Goal: Task Accomplishment & Management: Complete application form

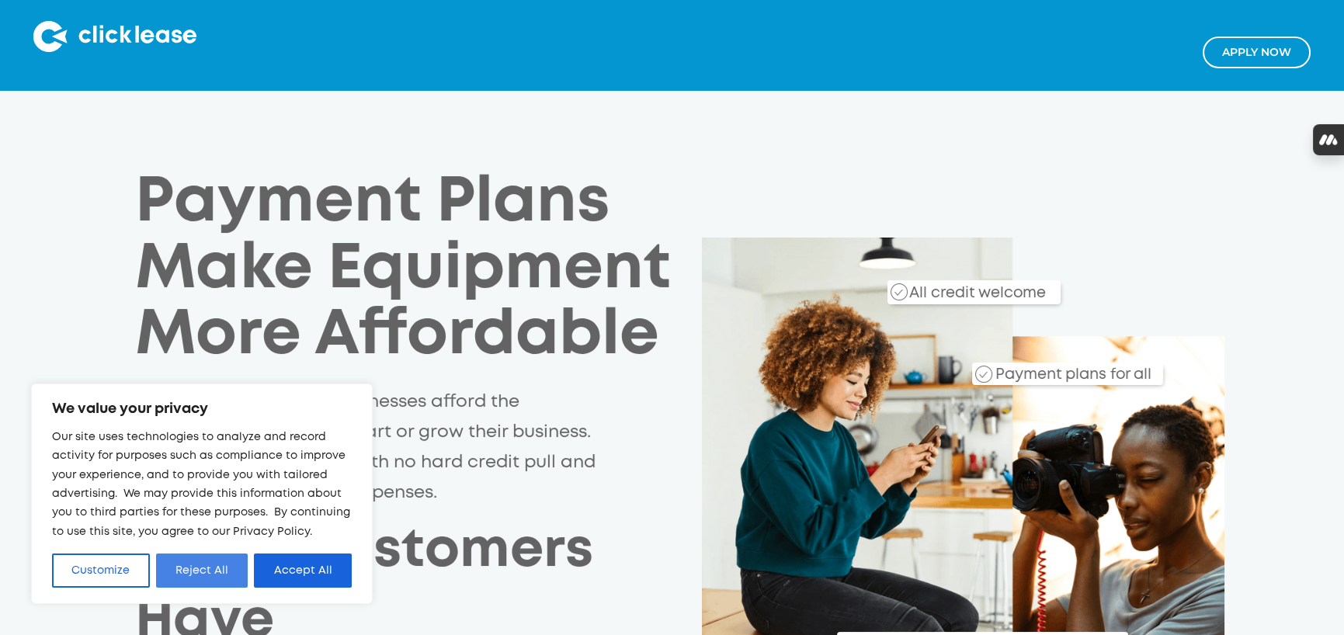
click at [183, 566] on button "Reject All" at bounding box center [202, 571] width 92 height 34
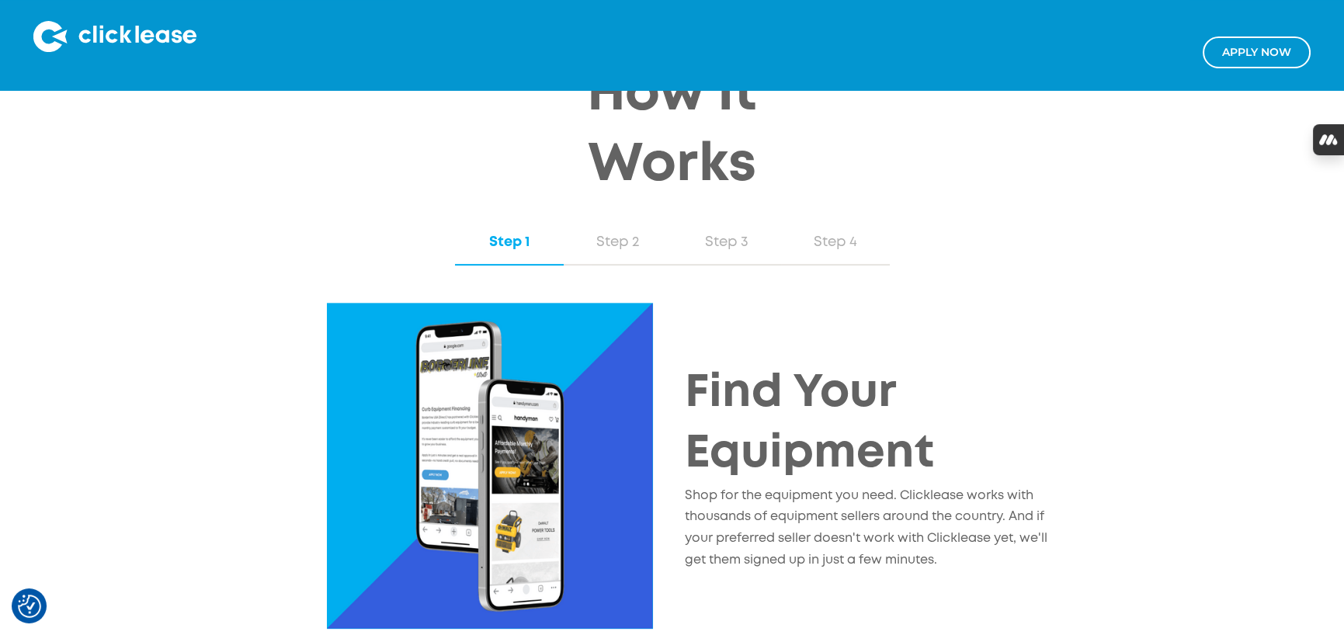
scroll to position [1709, 0]
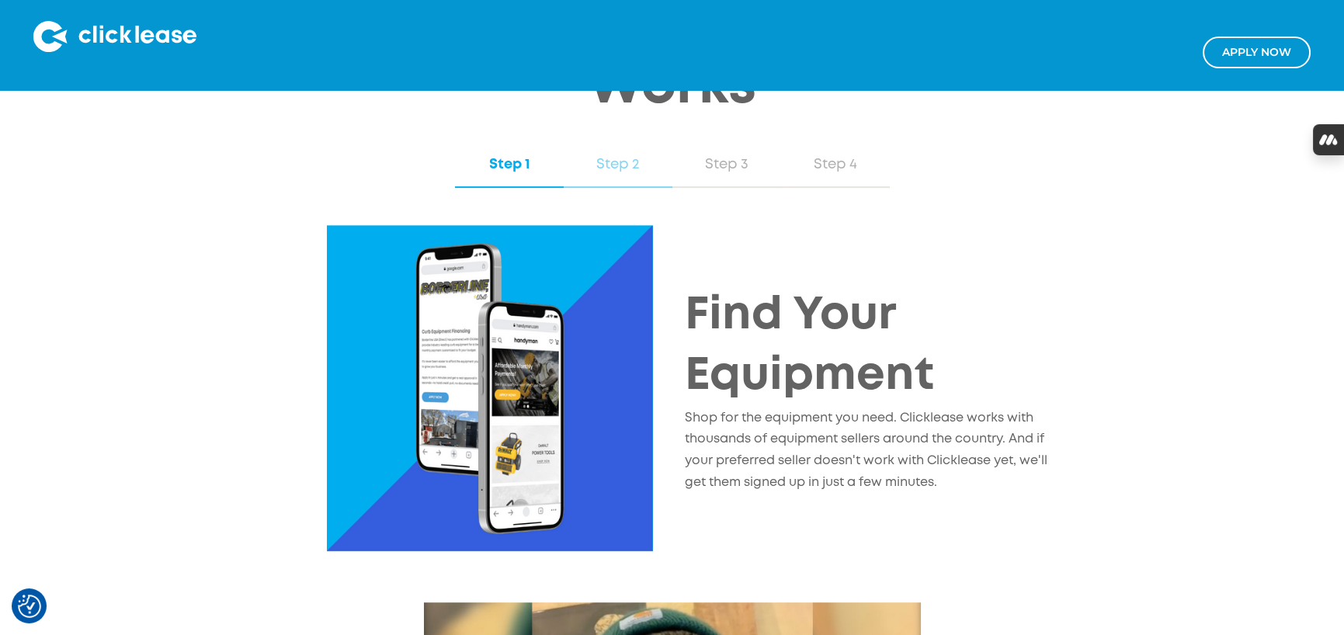
click at [618, 170] on div "Step 2" at bounding box center [618, 165] width 78 height 20
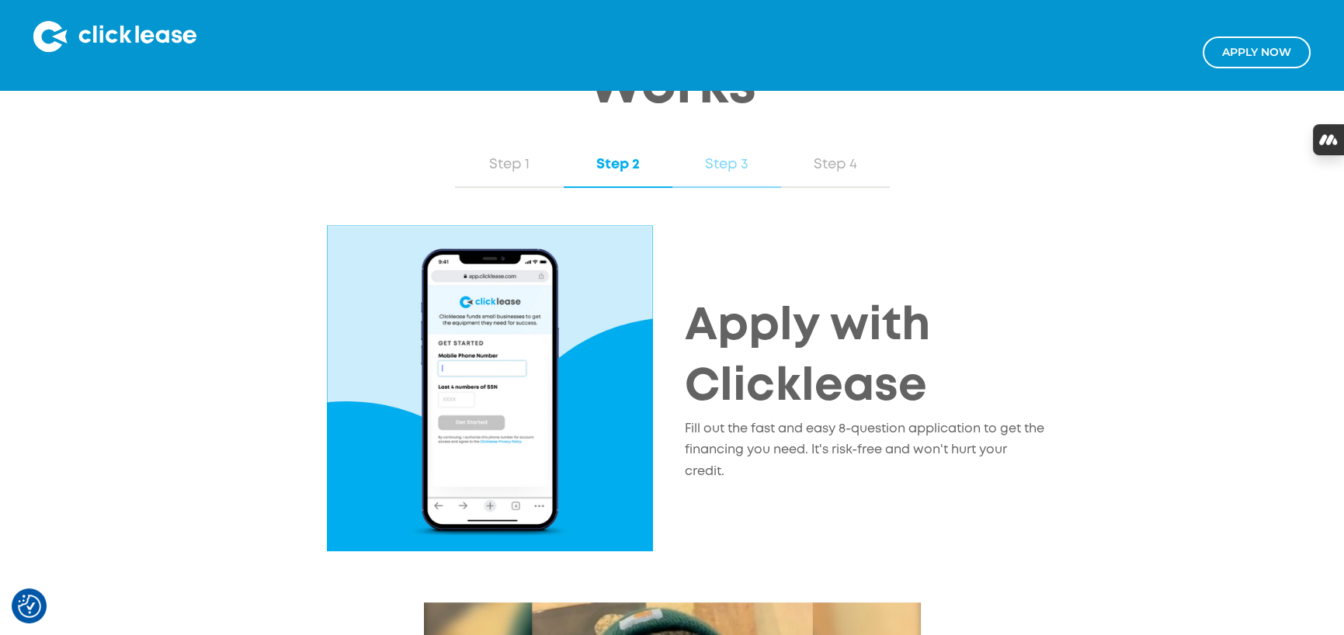
click at [739, 169] on div "Step 3" at bounding box center [727, 165] width 78 height 20
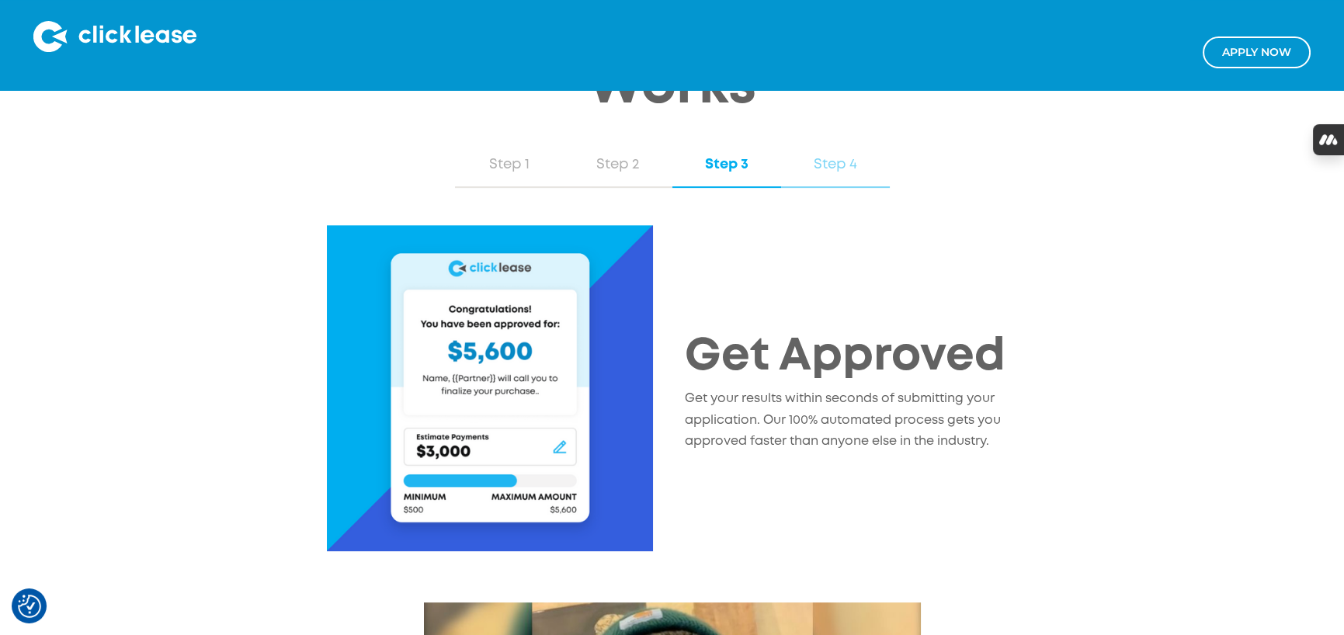
click at [878, 171] on link "Step 4" at bounding box center [835, 165] width 109 height 45
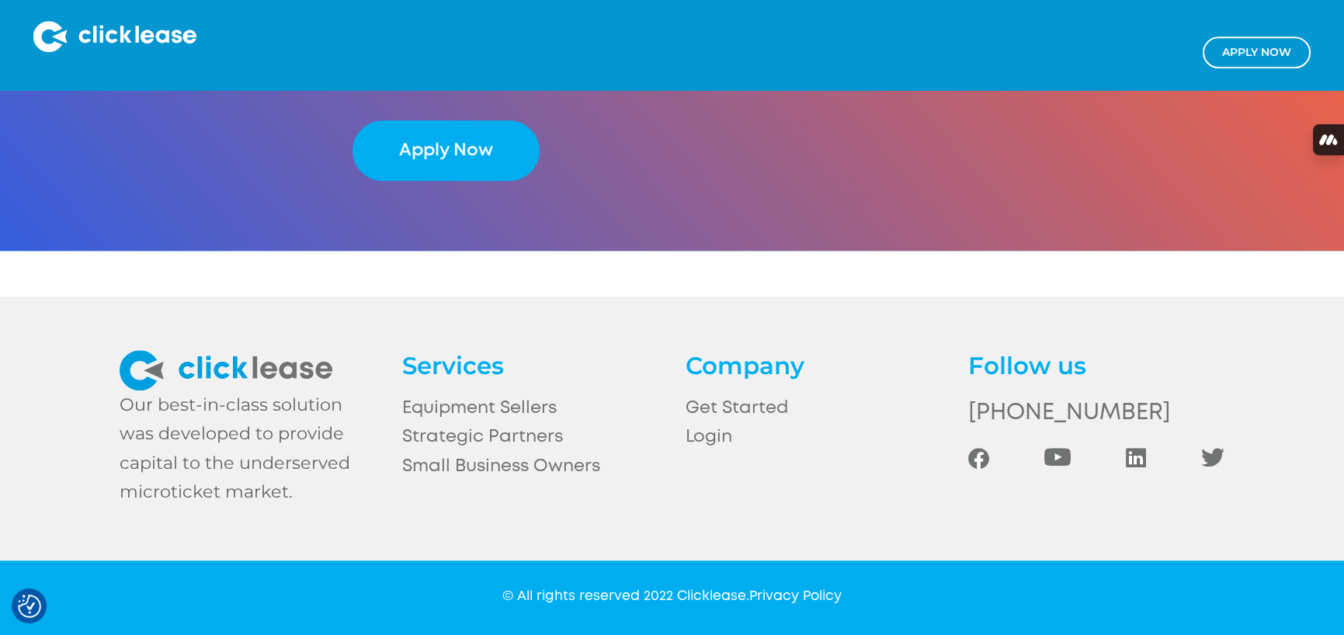
scroll to position [0, 0]
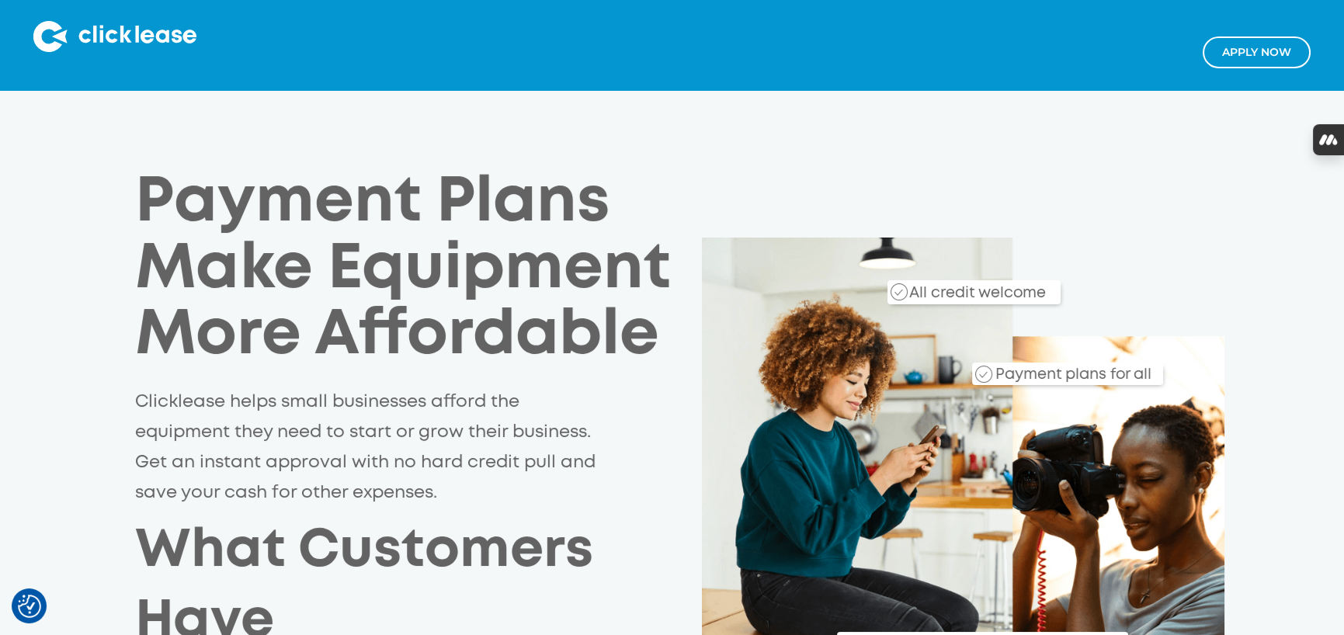
click at [124, 45] on img at bounding box center [114, 36] width 163 height 31
click at [124, 38] on img at bounding box center [114, 36] width 163 height 31
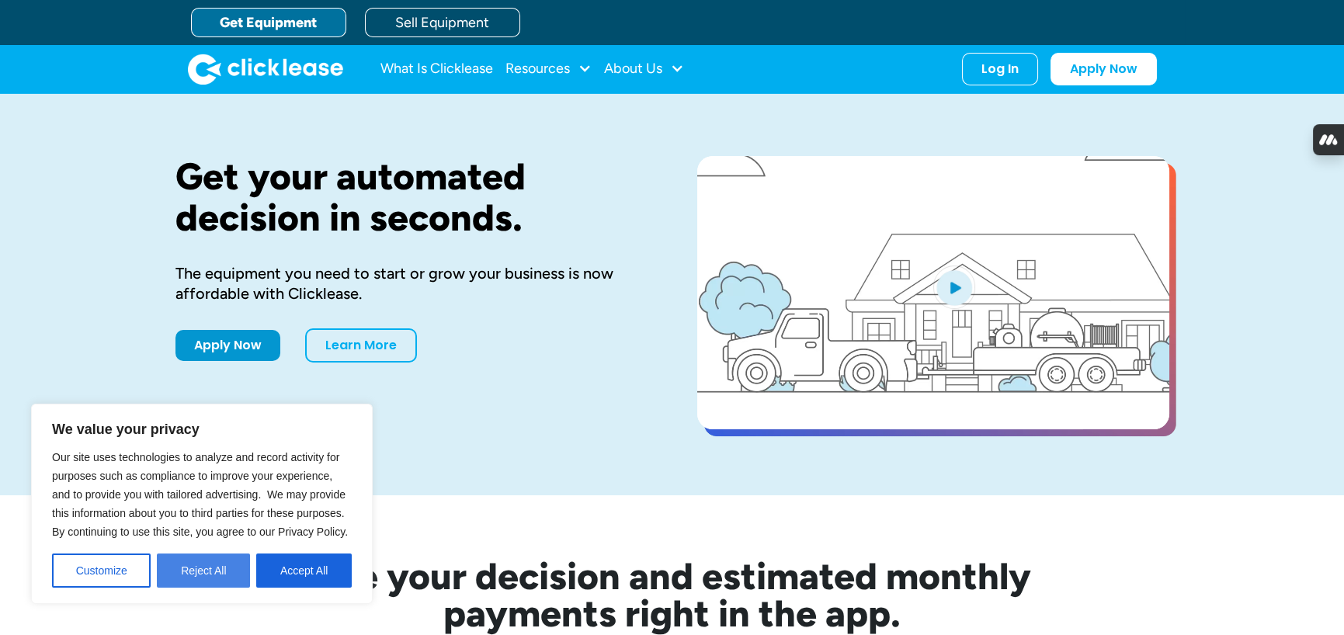
click at [186, 575] on button "Reject All" at bounding box center [203, 571] width 93 height 34
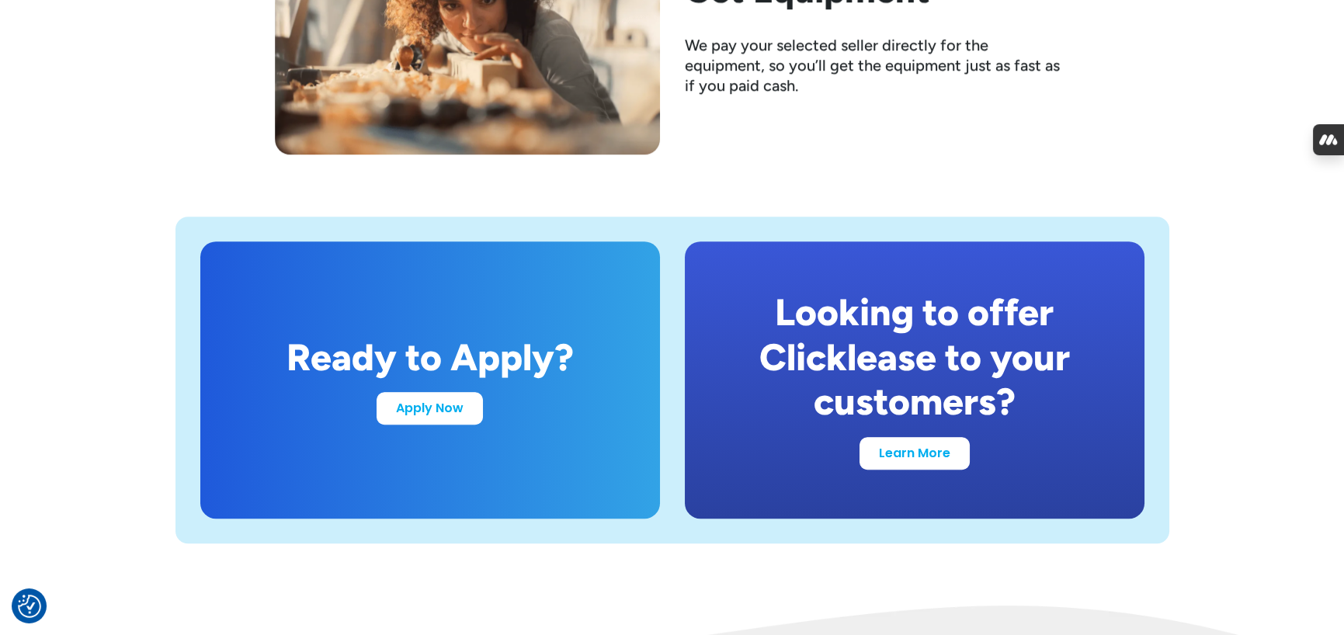
scroll to position [2951, 0]
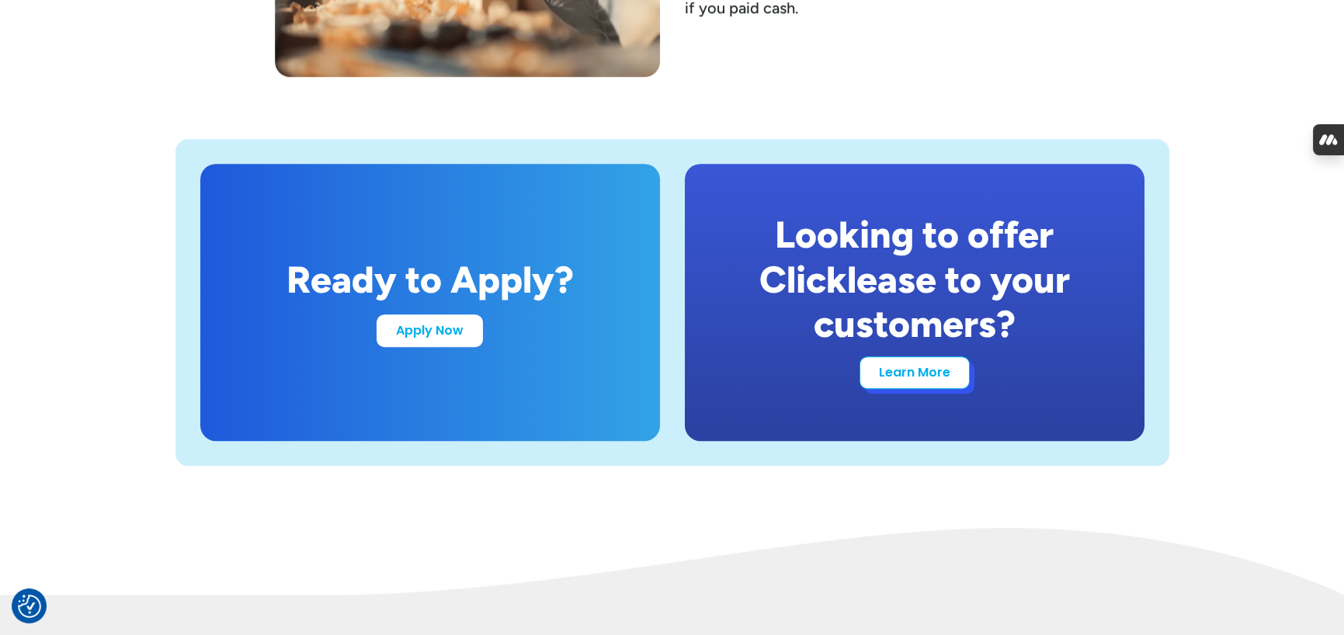
click at [914, 366] on link "Learn More" at bounding box center [915, 372] width 110 height 33
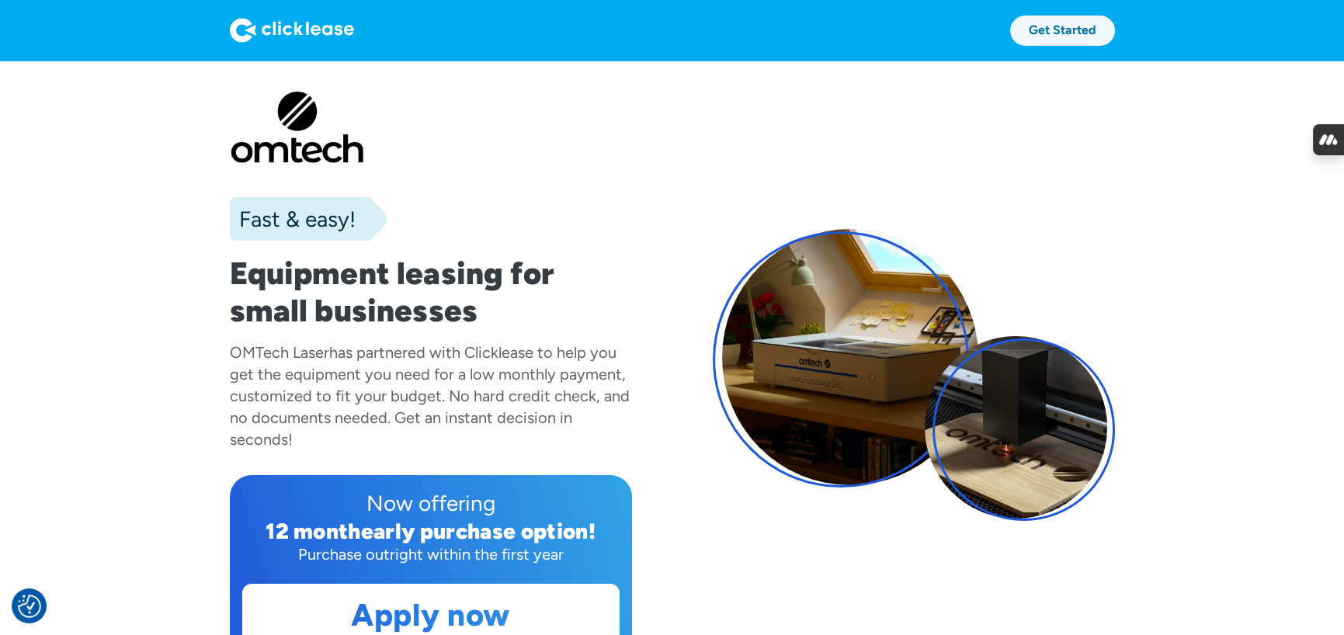
click at [1089, 25] on link "Get Started" at bounding box center [1062, 31] width 105 height 30
